Goal: Task Accomplishment & Management: Complete application form

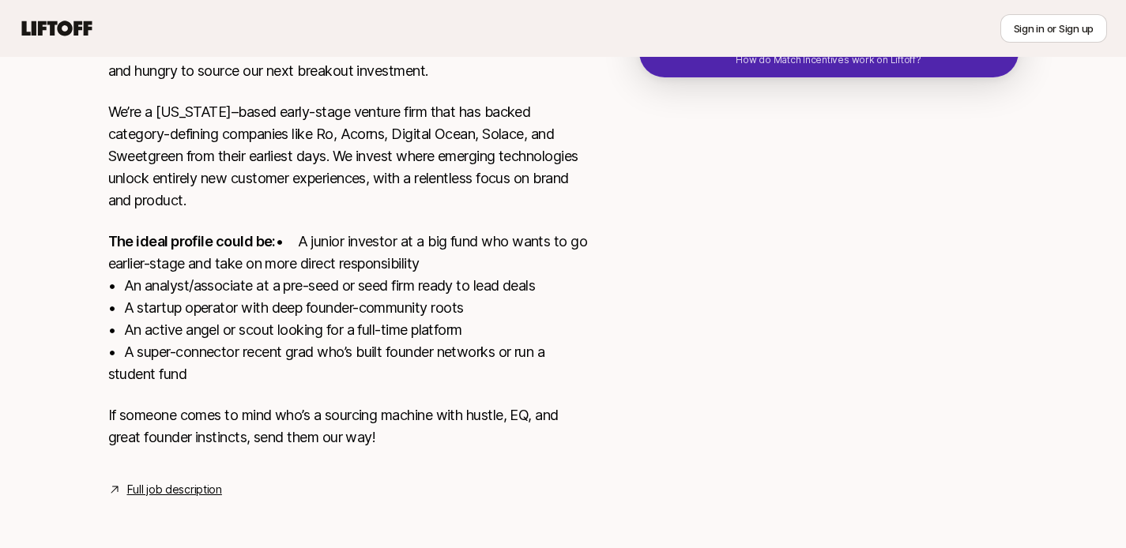
scroll to position [431, 0]
click at [540, 258] on p "The ideal profile could be: • A junior investor at a big fund who wants to go e…" at bounding box center [348, 306] width 480 height 155
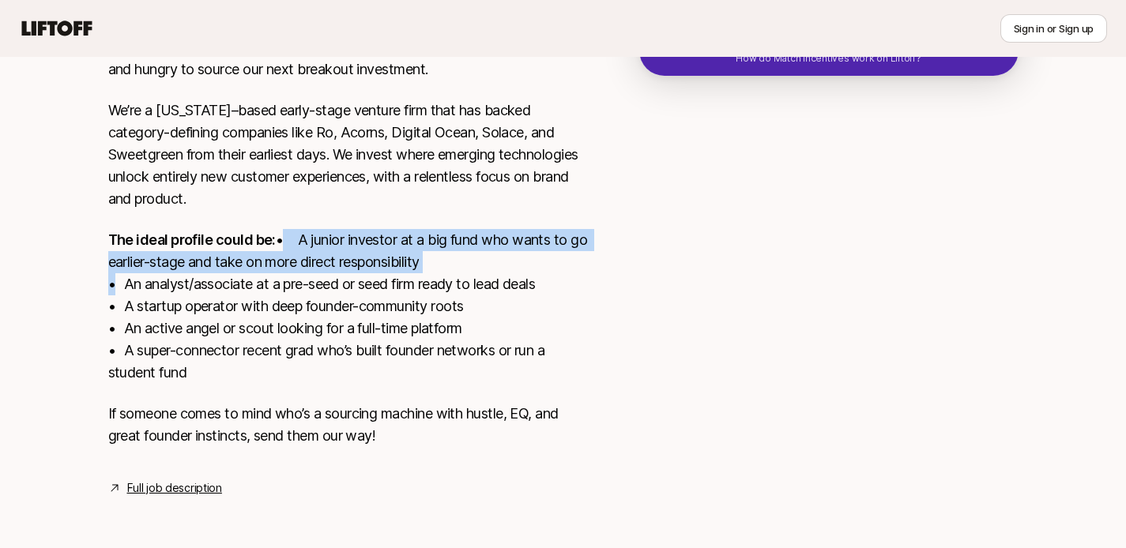
click at [540, 287] on p "The ideal profile could be: • A junior investor at a big fund who wants to go e…" at bounding box center [348, 306] width 480 height 155
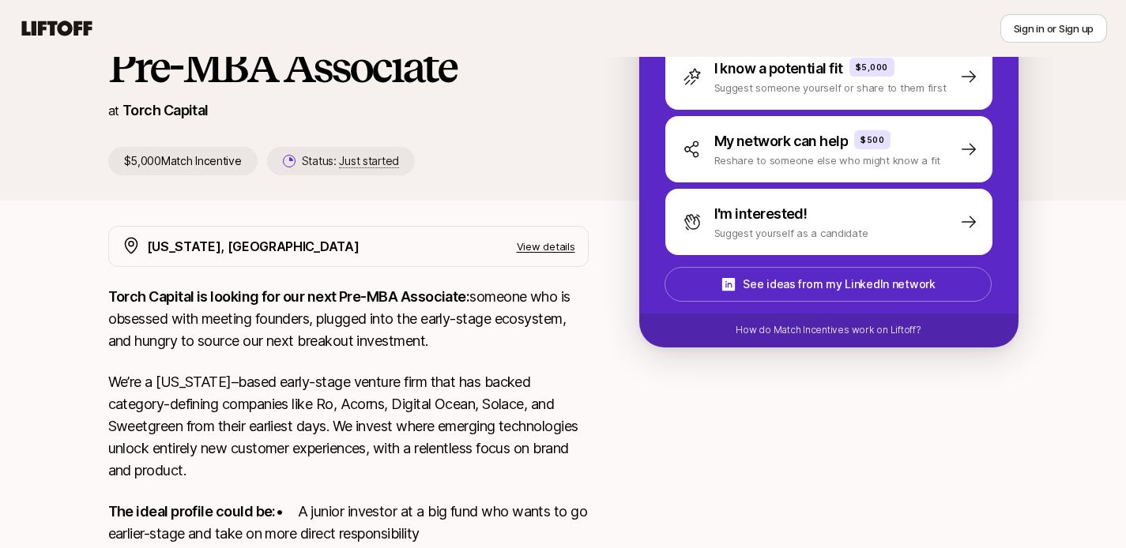
scroll to position [74, 0]
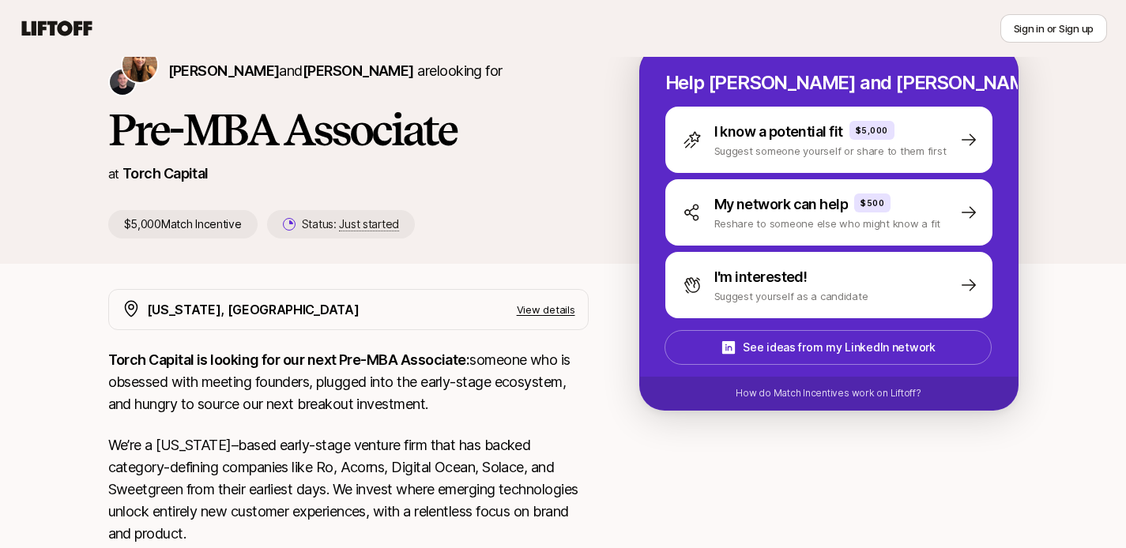
click at [547, 313] on p "View details" at bounding box center [546, 310] width 58 height 16
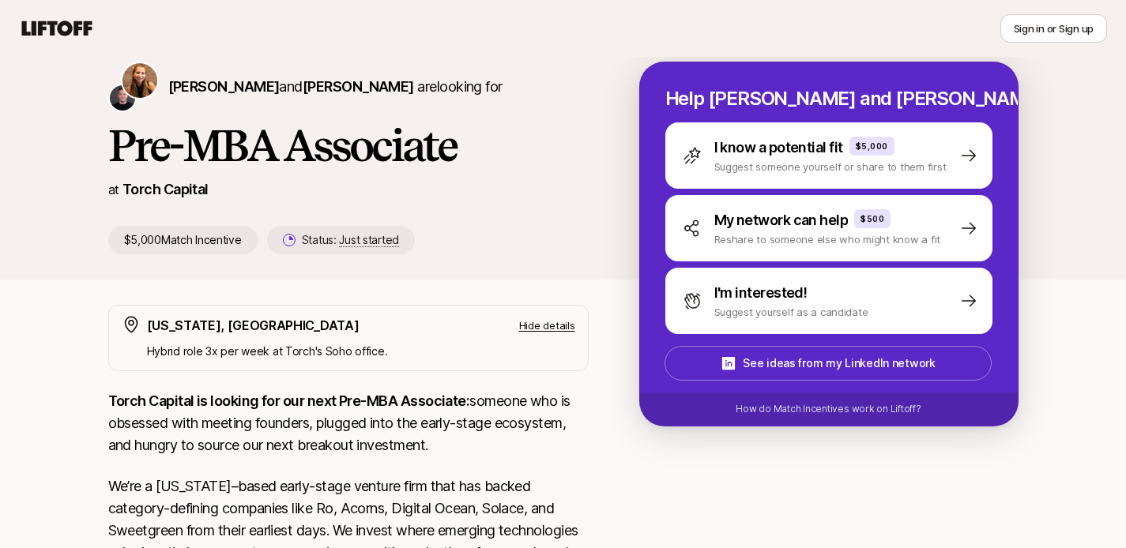
scroll to position [52, 0]
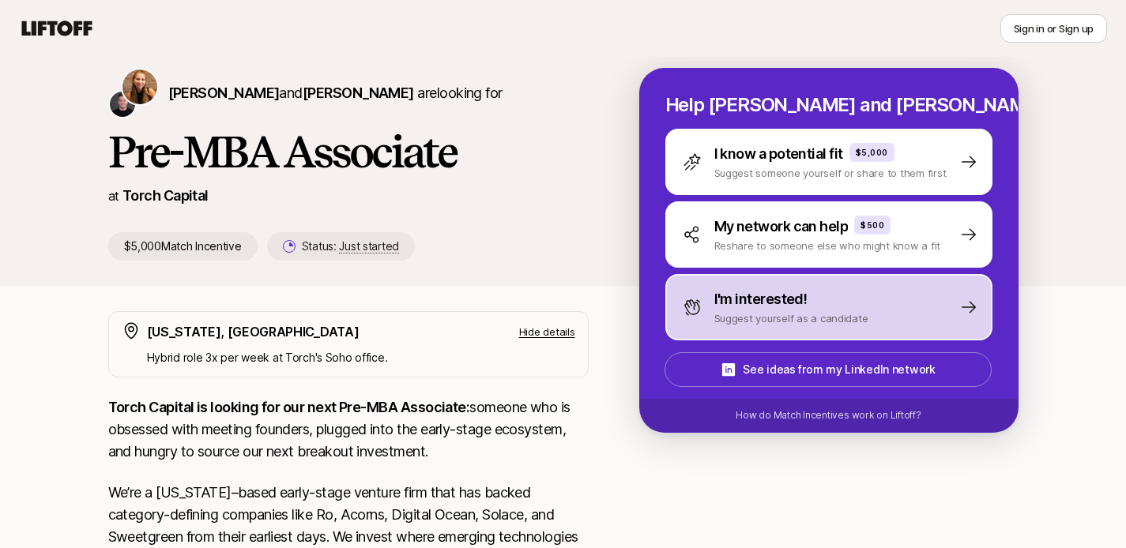
click at [739, 311] on p "Suggest yourself as a candidate" at bounding box center [791, 318] width 154 height 16
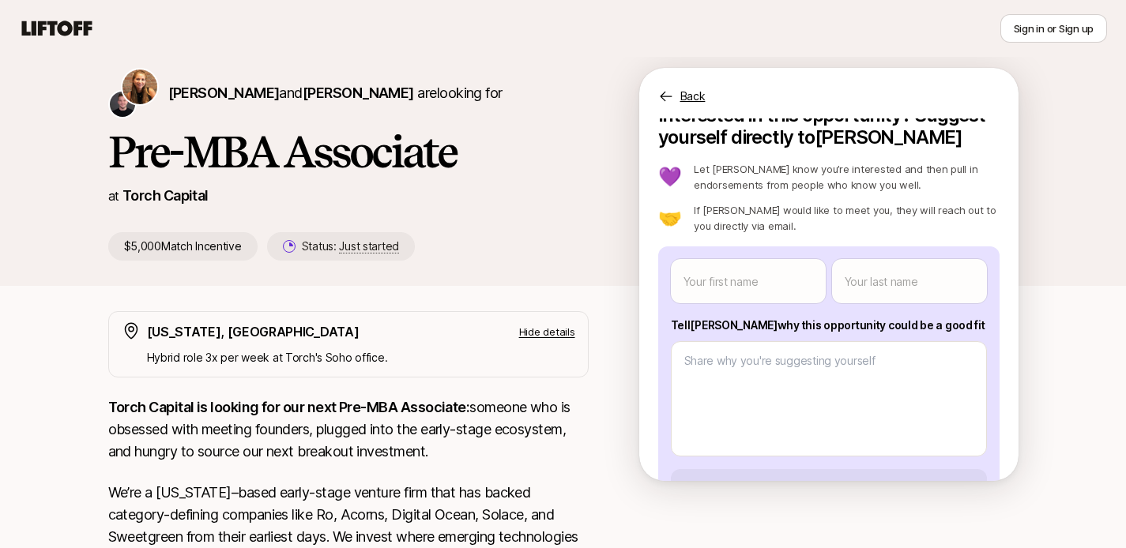
scroll to position [100, 0]
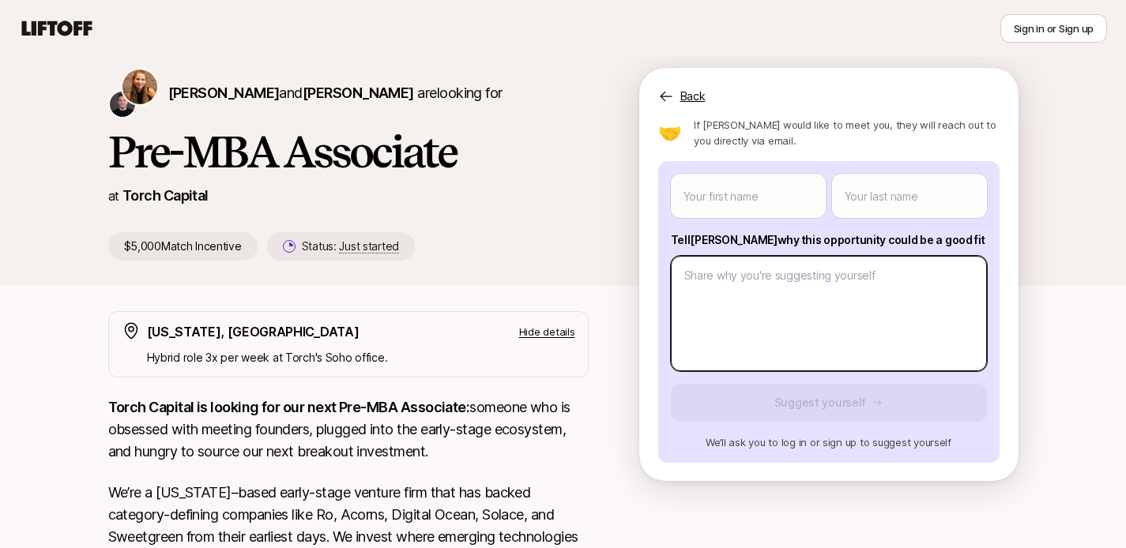
click at [715, 321] on body "New to Liftoff? See how it works Sign in or Sign up Sign in or Sign up [PERSON_…" at bounding box center [563, 222] width 1126 height 548
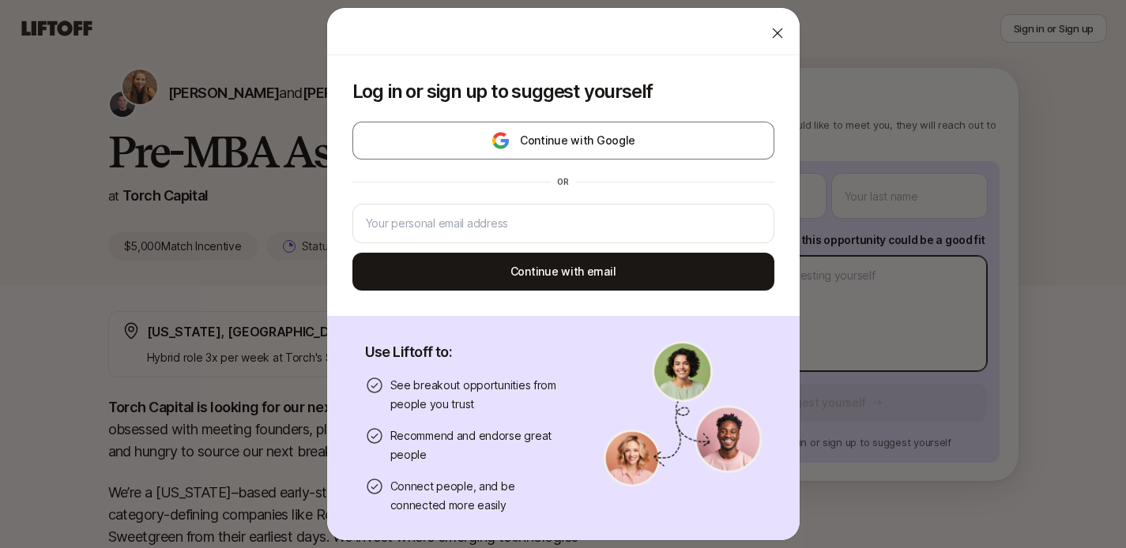
type textarea "x"
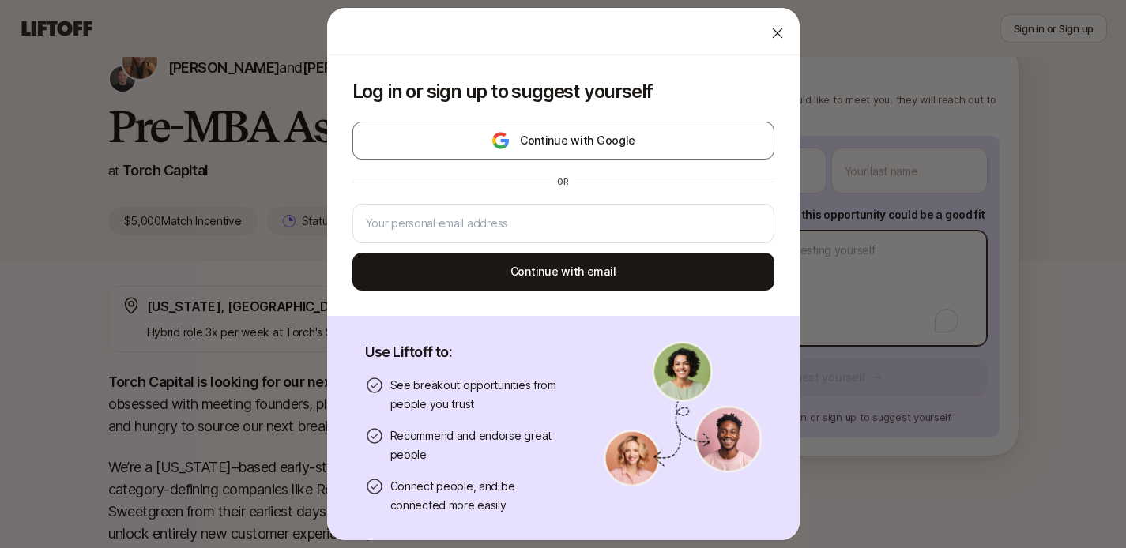
scroll to position [78, 0]
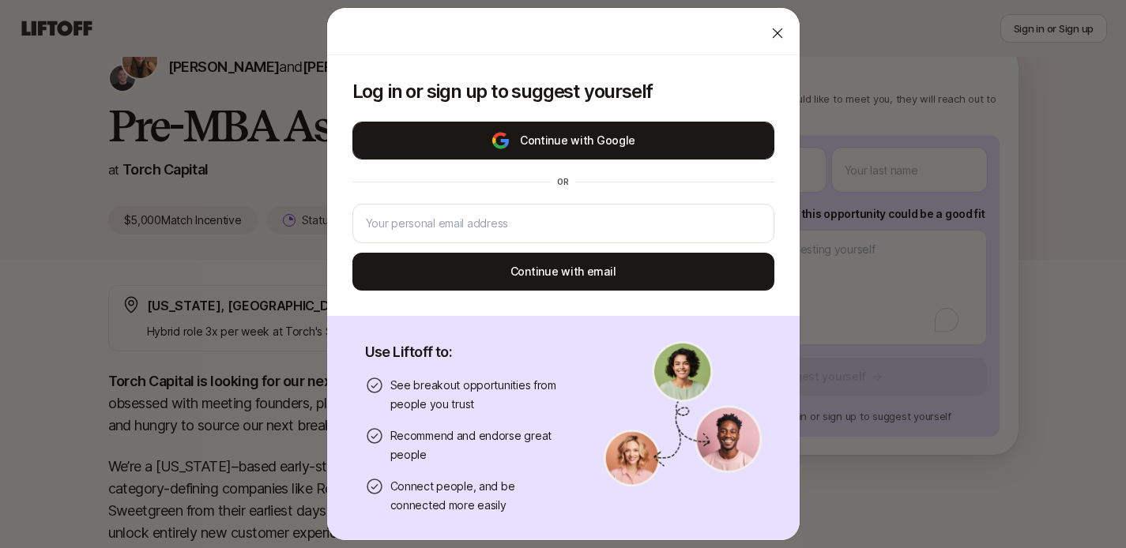
click at [637, 151] on button "Continue with Google" at bounding box center [563, 141] width 422 height 38
